Goal: Obtain resource: Download file/media

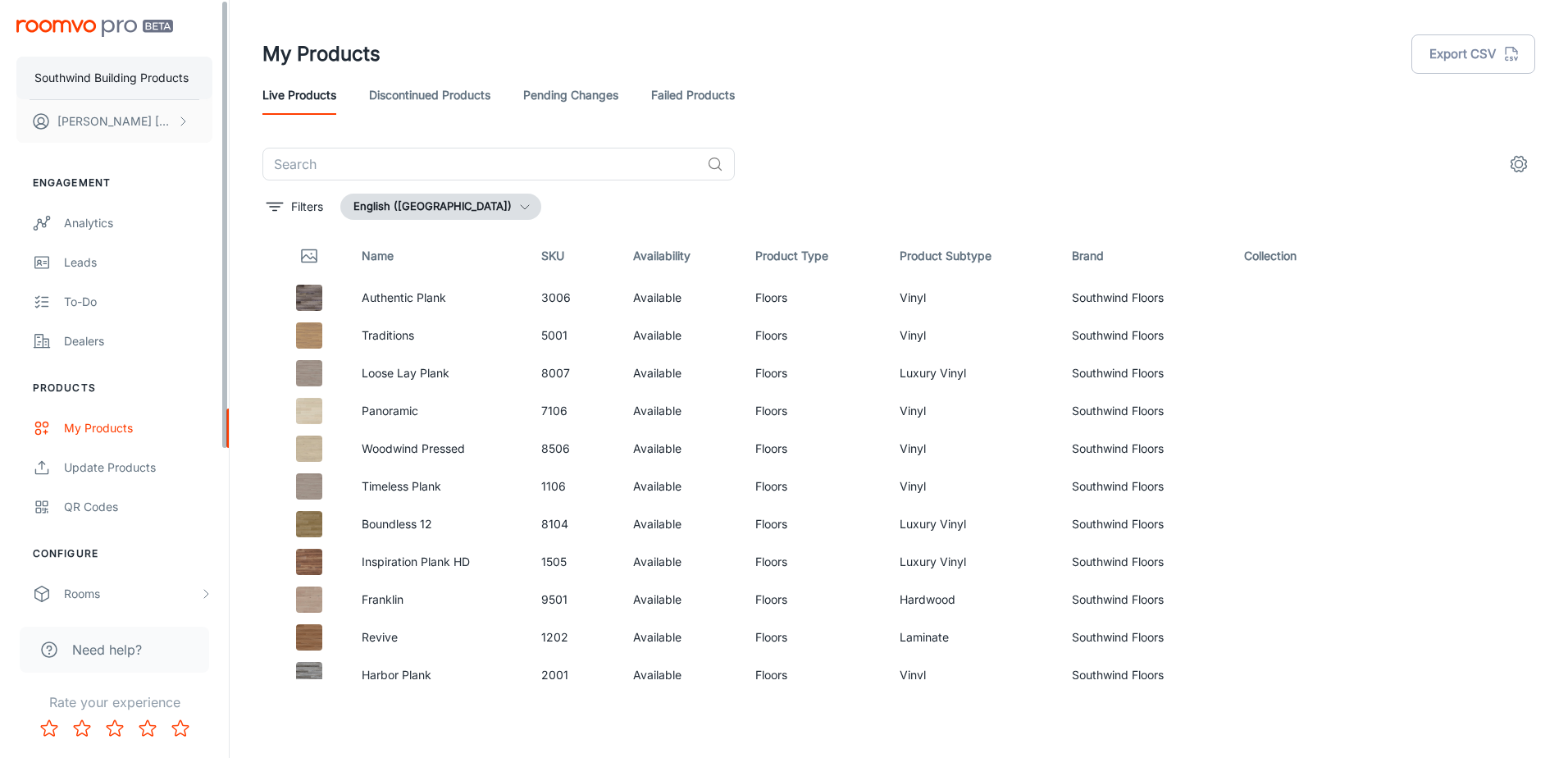
scroll to position [4701, 0]
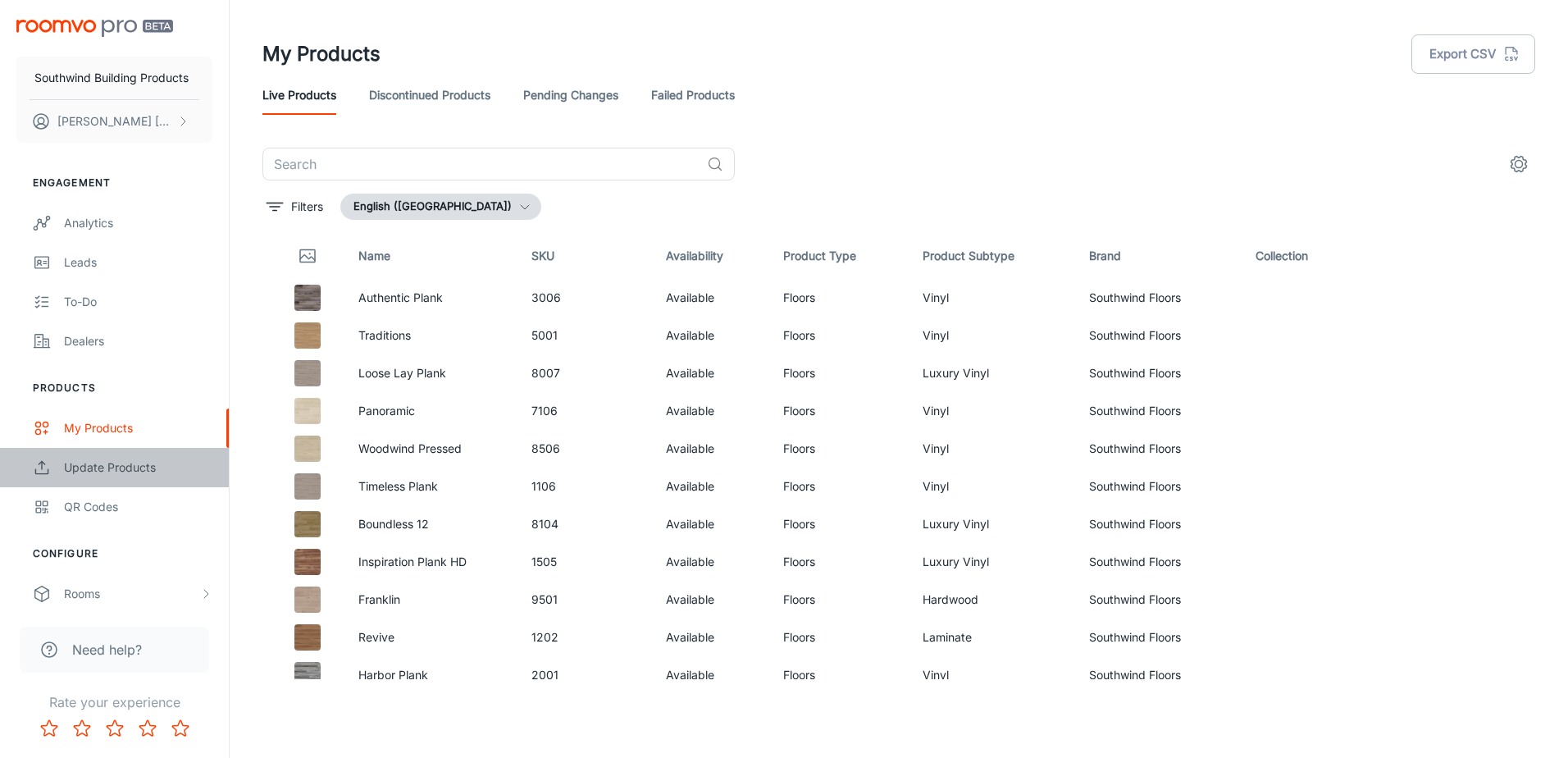
click at [137, 468] on div "Update Products" at bounding box center [137, 467] width 148 height 18
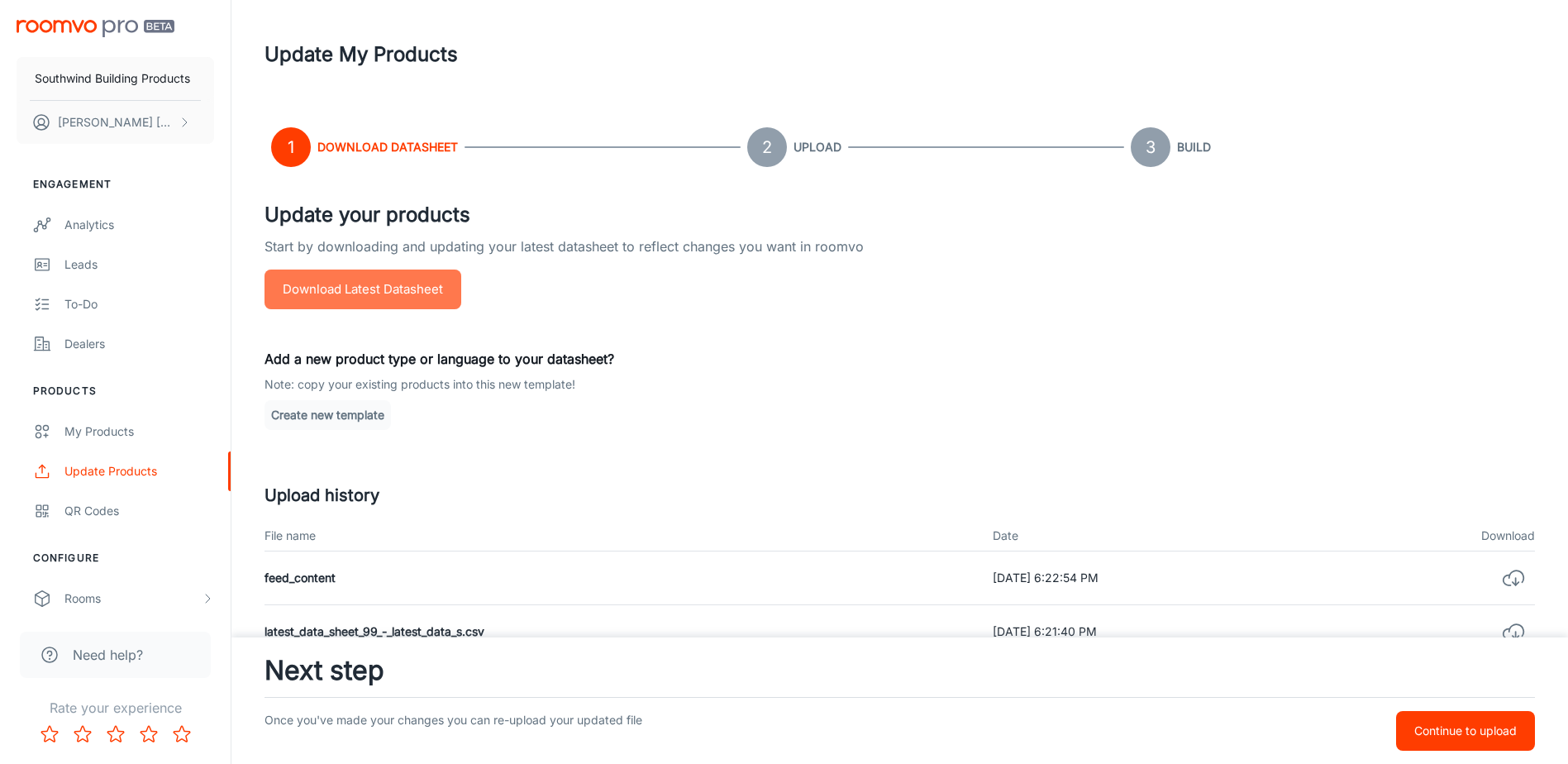
click at [375, 286] on button "Download Latest Datasheet" at bounding box center [363, 290] width 197 height 39
click at [383, 289] on button "Download Latest Datasheet" at bounding box center [363, 290] width 197 height 39
